Goal: Transaction & Acquisition: Purchase product/service

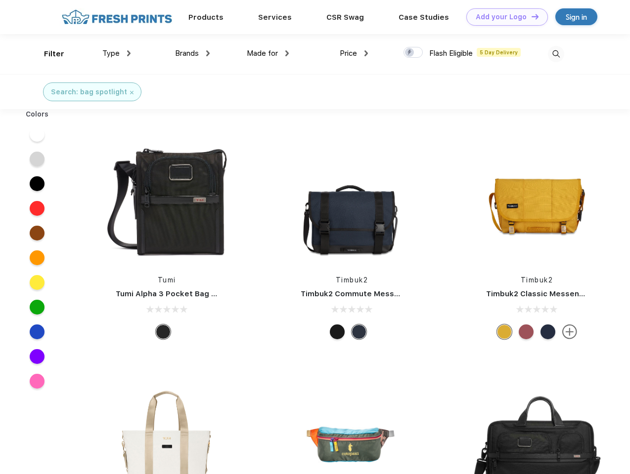
click at [503, 17] on link "Add your Logo Design Tool" at bounding box center [507, 16] width 82 height 17
click at [0, 0] on div "Design Tool" at bounding box center [0, 0] width 0 height 0
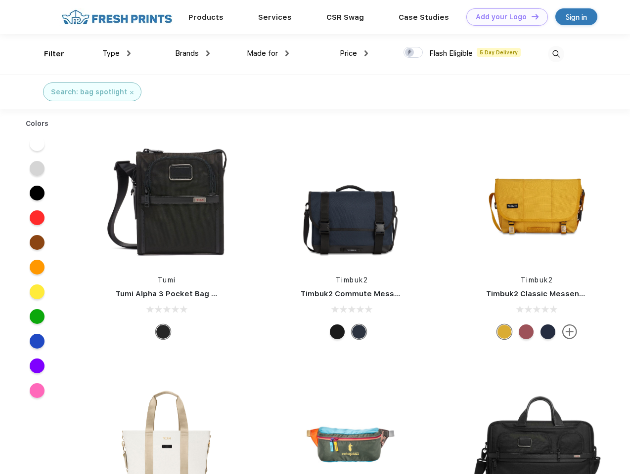
click at [530, 16] on link "Add your Logo Design Tool" at bounding box center [507, 16] width 82 height 17
click at [47, 54] on div "Filter" at bounding box center [54, 53] width 20 height 11
click at [117, 53] on span "Type" at bounding box center [110, 53] width 17 height 9
click at [192, 53] on span "Brands" at bounding box center [187, 53] width 24 height 9
click at [268, 53] on span "Made for" at bounding box center [262, 53] width 31 height 9
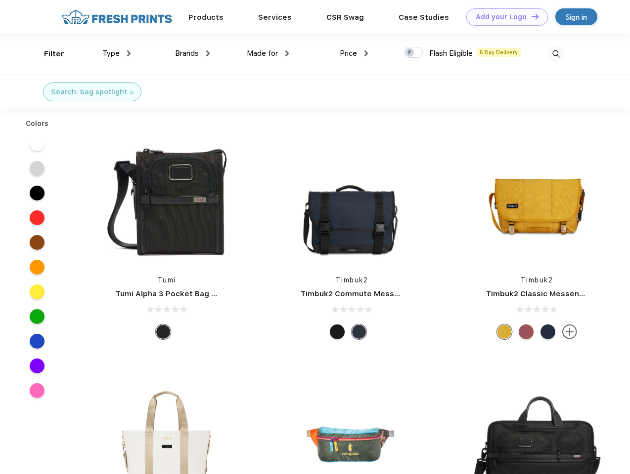
click at [354, 53] on span "Price" at bounding box center [348, 53] width 17 height 9
click at [413, 53] on div at bounding box center [412, 52] width 19 height 11
click at [410, 53] on input "checkbox" at bounding box center [406, 49] width 6 height 6
click at [555, 54] on img at bounding box center [556, 54] width 16 height 16
